Goal: Transaction & Acquisition: Purchase product/service

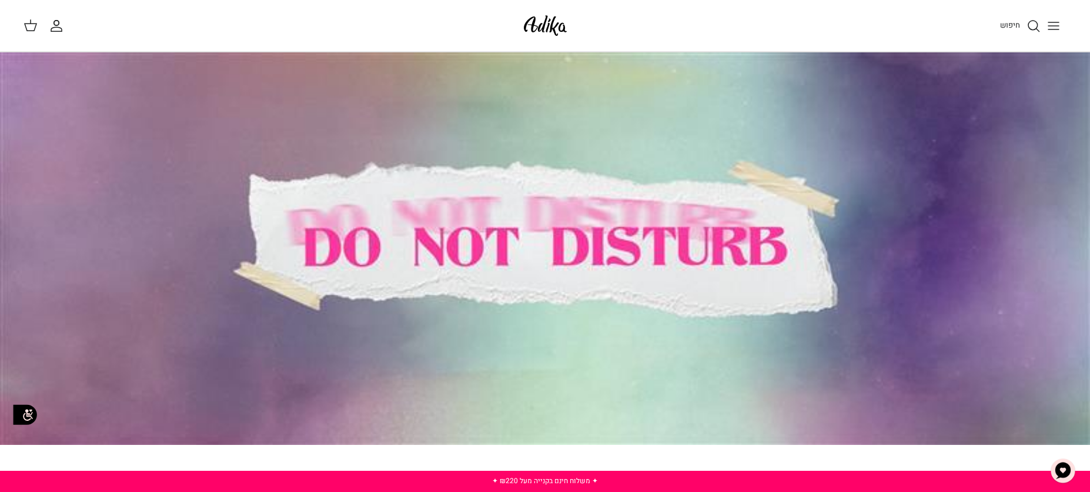
click at [1032, 21] on icon "חיפוש" at bounding box center [1034, 26] width 14 height 14
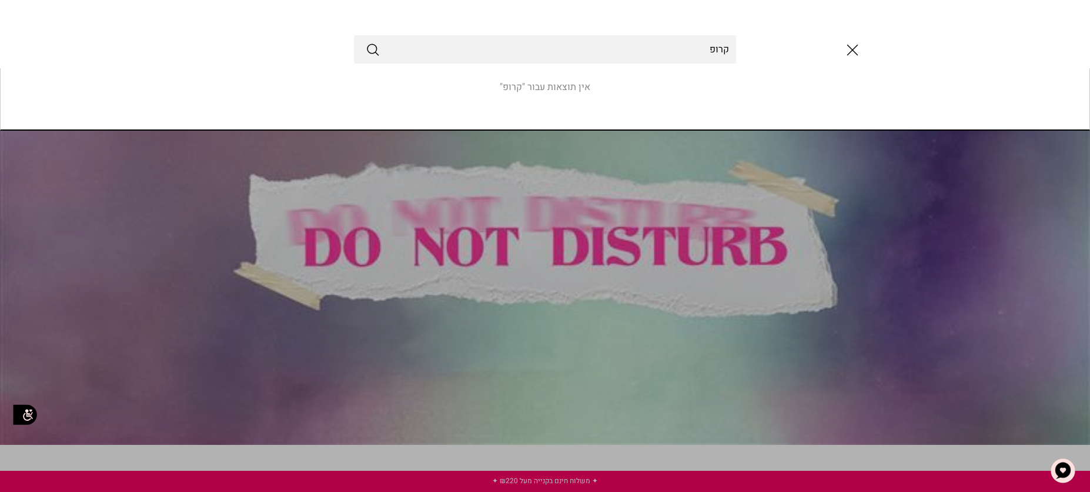
type input "קרופ"
click at [366, 42] on button "Submit" at bounding box center [373, 49] width 14 height 15
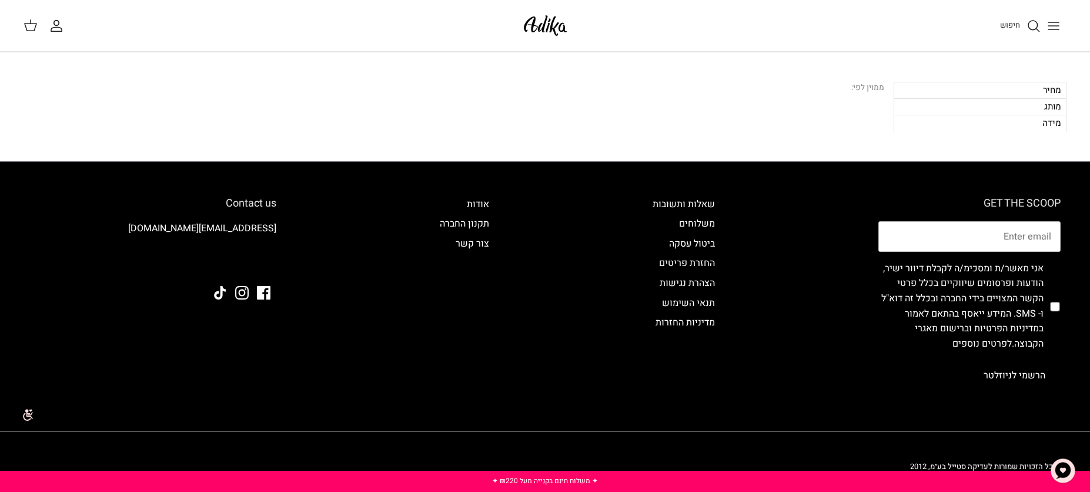
click at [1063, 28] on button "Toggle menu" at bounding box center [1054, 26] width 26 height 26
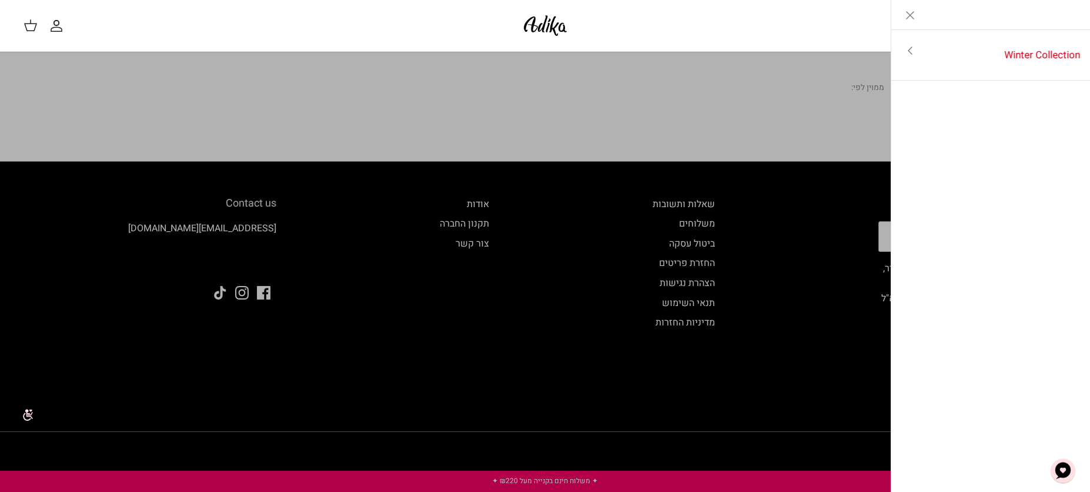
click at [912, 15] on icon "Close" at bounding box center [910, 15] width 14 height 14
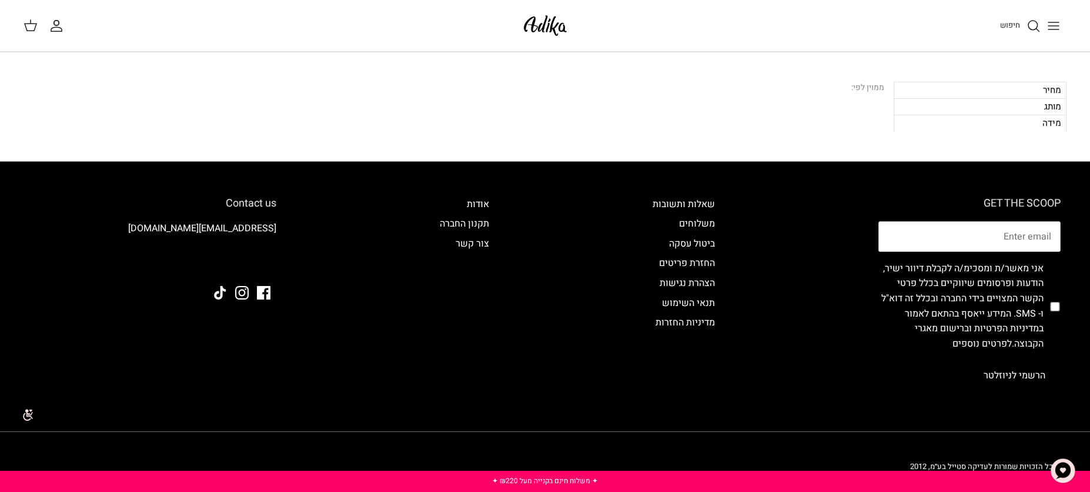
click at [539, 28] on img at bounding box center [545, 26] width 50 height 28
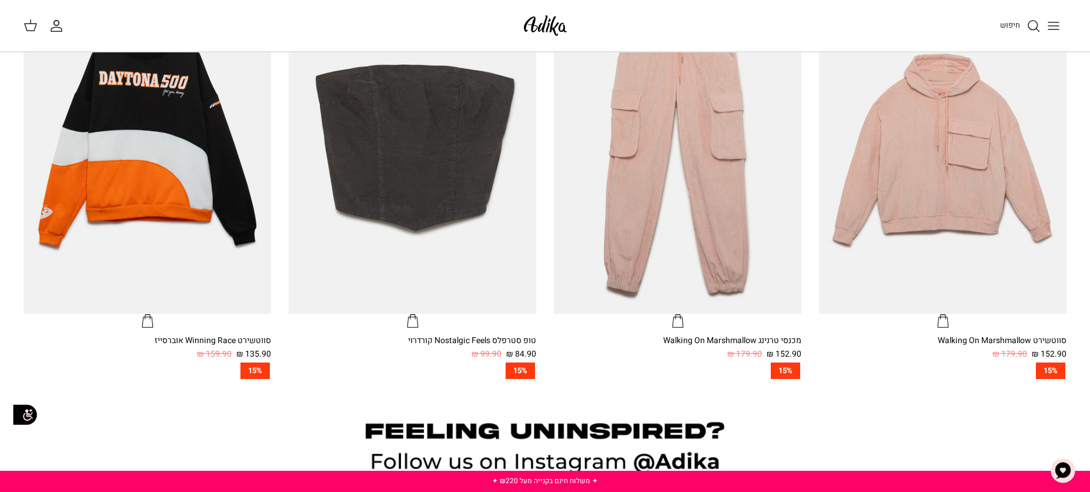
scroll to position [890, 0]
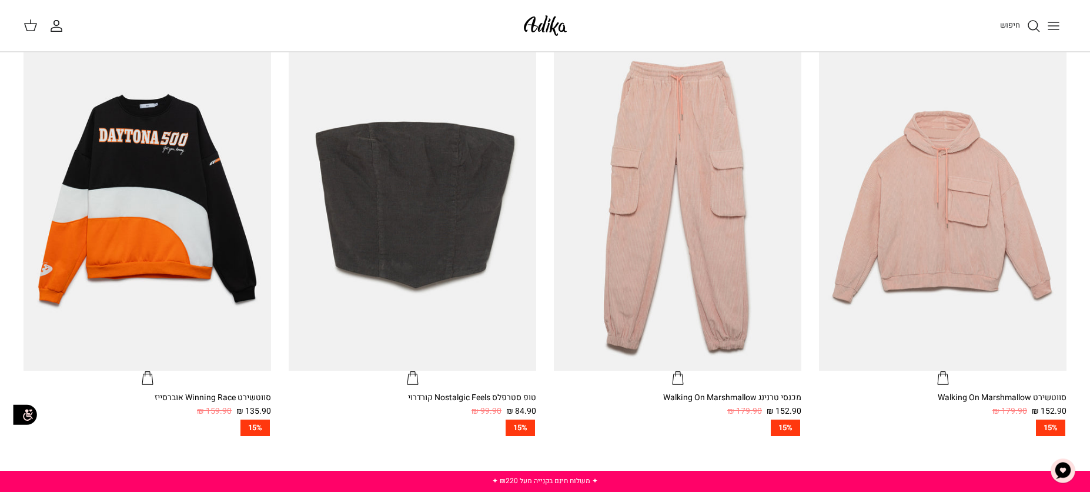
click at [472, 126] on img "טופ סטרפלס Nostalgic Feels קורדרוי" at bounding box center [413, 205] width 248 height 330
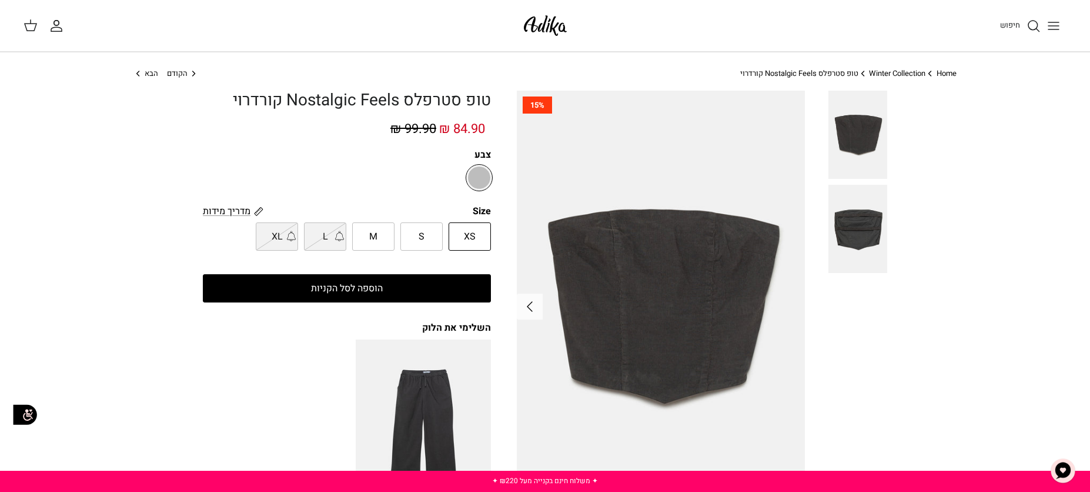
click at [909, 71] on link "Winter Collection" at bounding box center [897, 73] width 56 height 11
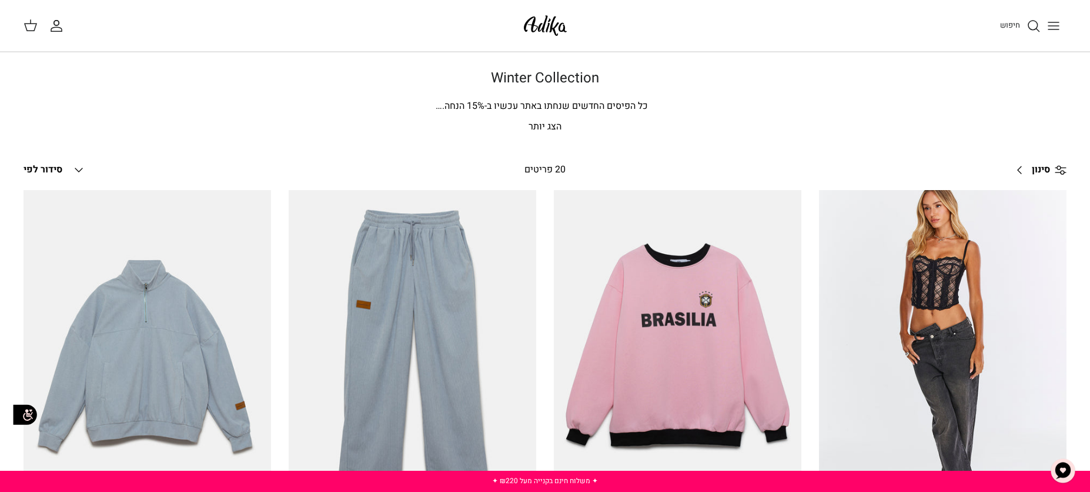
click at [1054, 28] on icon "Toggle menu" at bounding box center [1054, 26] width 14 height 14
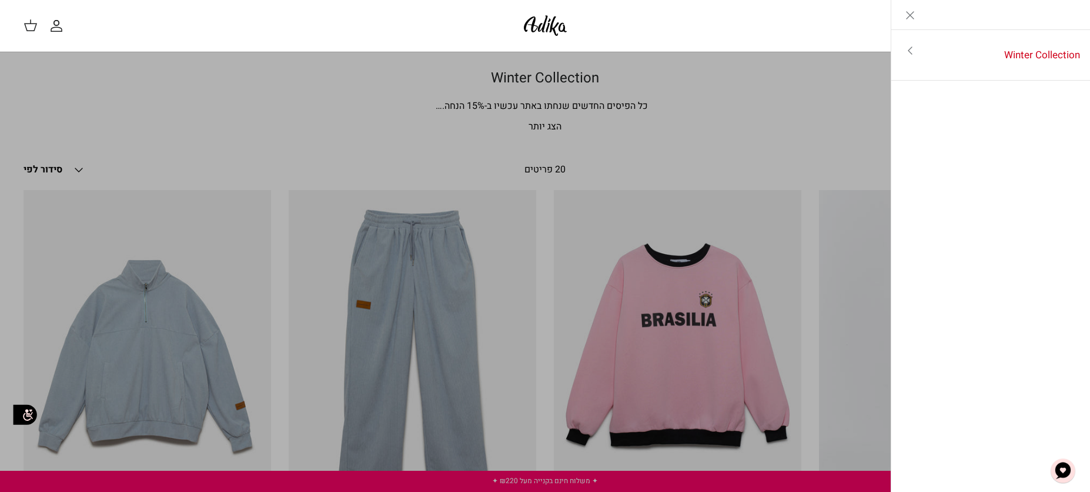
click at [912, 19] on icon "Close" at bounding box center [910, 15] width 14 height 14
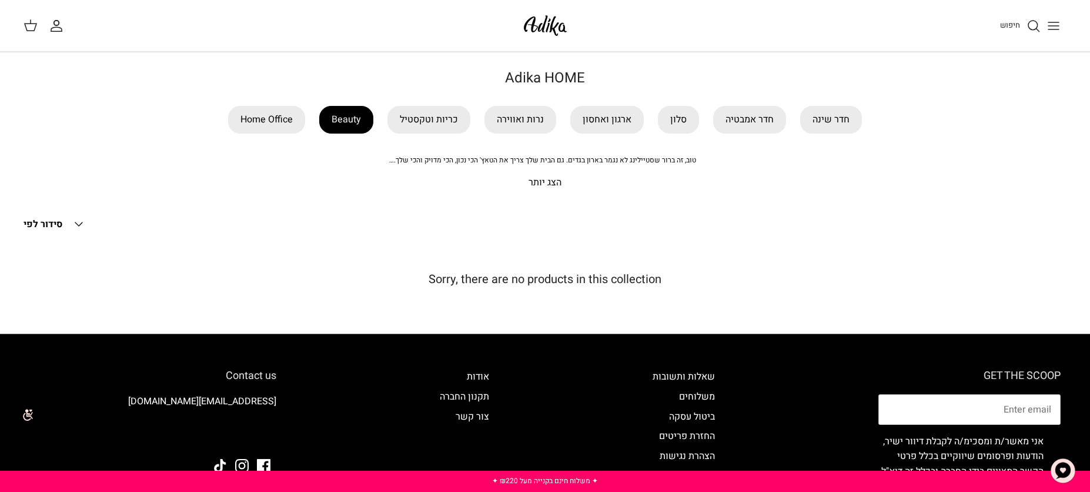
click at [356, 115] on link "Beauty" at bounding box center [346, 120] width 54 height 28
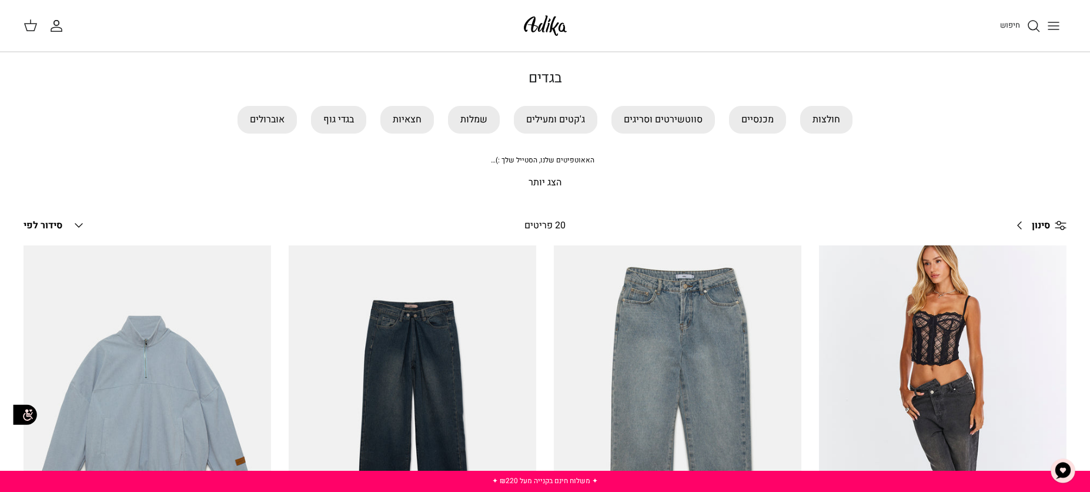
click at [1046, 25] on button "Toggle menu" at bounding box center [1054, 26] width 26 height 26
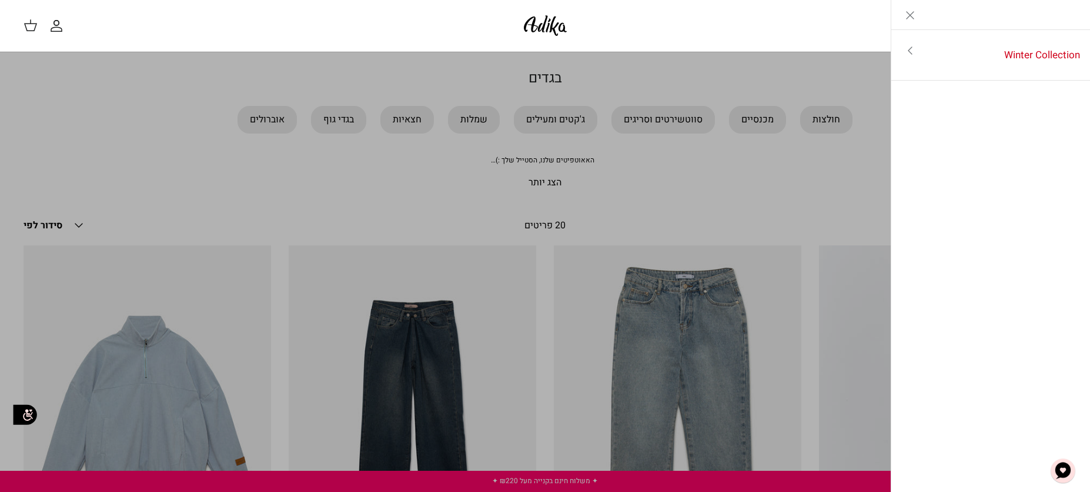
click at [916, 16] on icon "Close" at bounding box center [910, 15] width 14 height 14
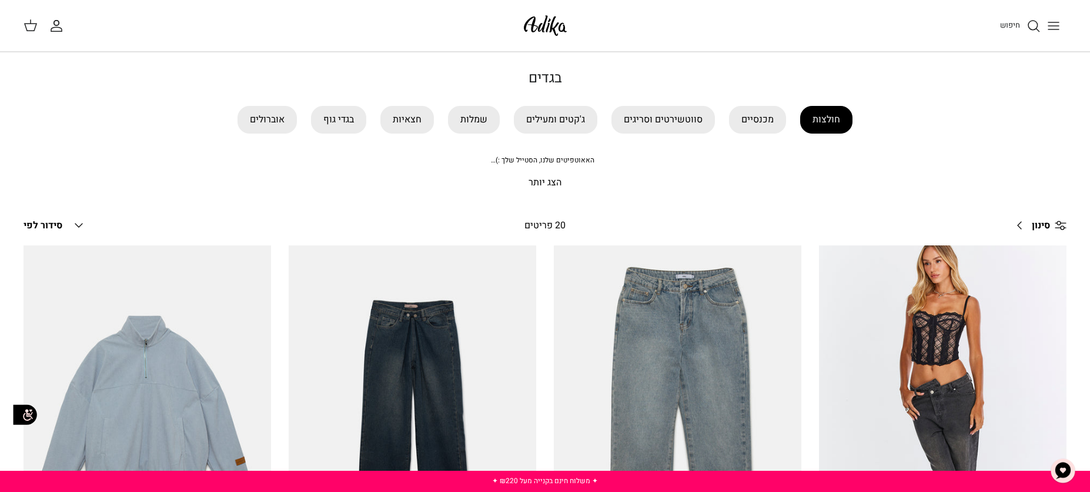
click at [822, 124] on link "חולצות" at bounding box center [826, 120] width 52 height 28
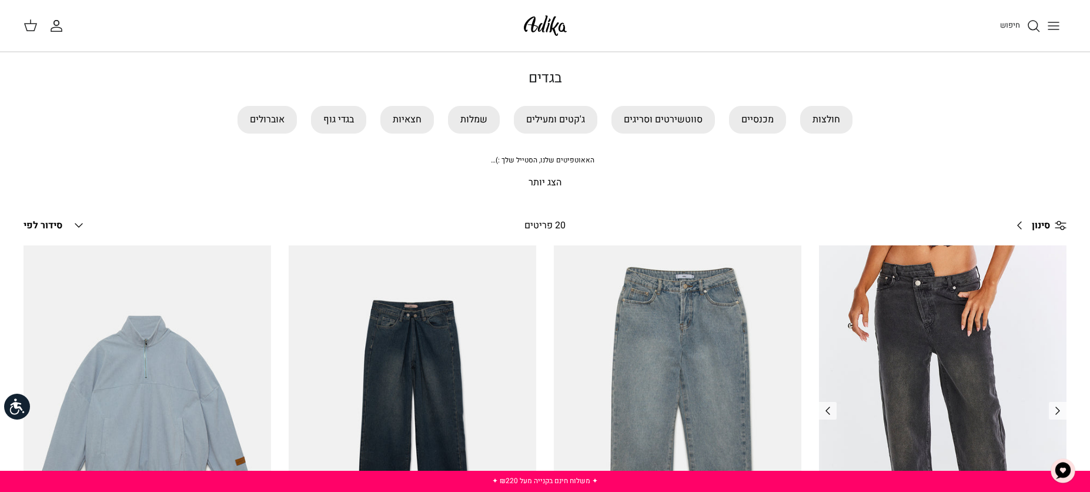
click at [942, 377] on img "ג׳ינס All Or Nothing קריס-קרוס | BOYFRIEND" at bounding box center [943, 410] width 248 height 330
